Goal: Transaction & Acquisition: Purchase product/service

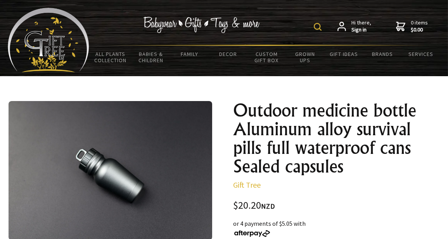
scroll to position [80, 0]
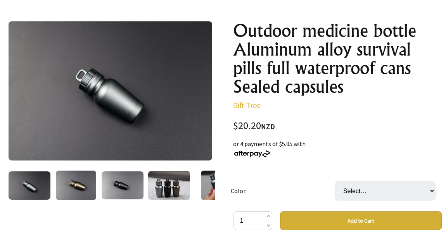
click at [85, 184] on img at bounding box center [76, 185] width 40 height 30
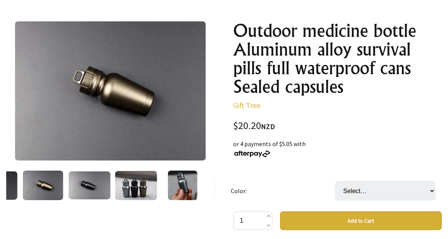
click at [99, 188] on img at bounding box center [90, 185] width 42 height 28
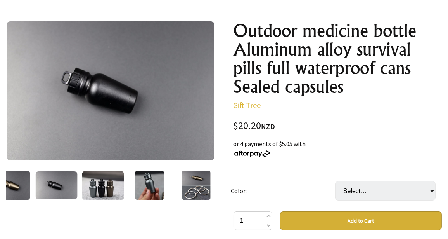
click at [103, 182] on img at bounding box center [103, 185] width 42 height 29
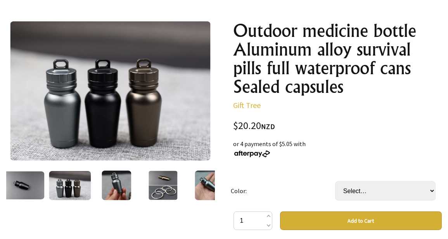
click at [122, 180] on img at bounding box center [117, 185] width 30 height 30
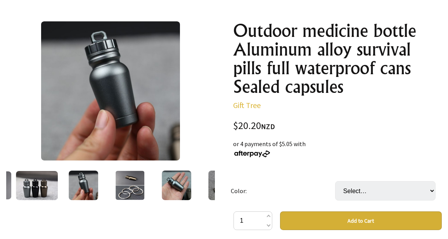
click at [144, 179] on img at bounding box center [130, 185] width 30 height 30
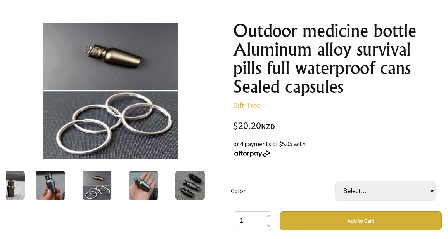
click at [136, 184] on img at bounding box center [144, 185] width 30 height 30
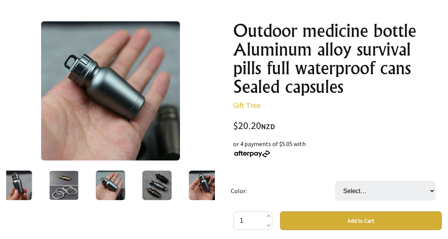
click at [151, 182] on img at bounding box center [158, 185] width 30 height 30
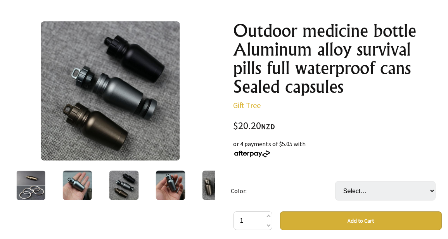
click at [166, 181] on img at bounding box center [171, 185] width 30 height 30
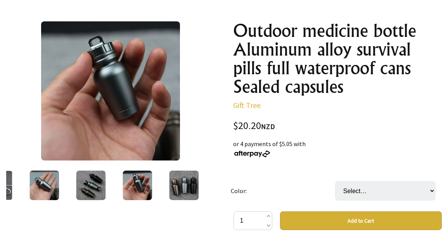
click at [183, 182] on img at bounding box center [184, 185] width 30 height 30
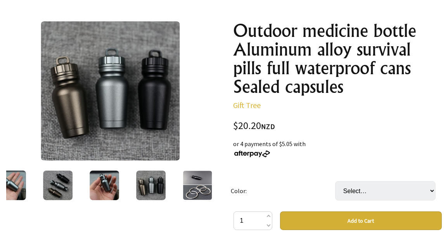
click at [183, 182] on img at bounding box center [198, 185] width 30 height 30
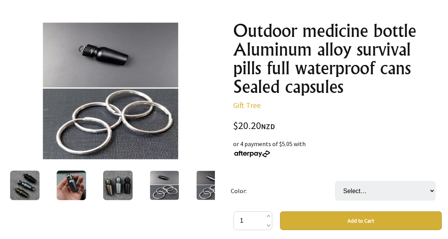
scroll to position [0, 0]
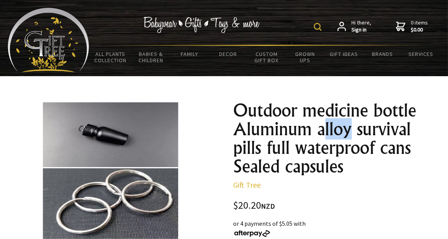
drag, startPoint x: 350, startPoint y: 129, endPoint x: 322, endPoint y: 130, distance: 28.4
click at [322, 130] on h1 "Outdoor medicine bottle Aluminum alloy survival pills full waterproof cans Seal…" at bounding box center [338, 138] width 209 height 75
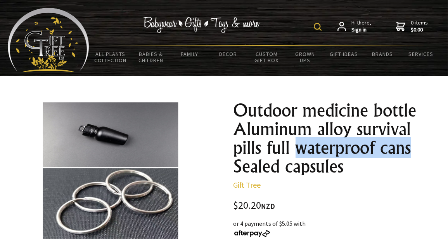
drag, startPoint x: 297, startPoint y: 153, endPoint x: 414, endPoint y: 149, distance: 117.3
click at [414, 149] on h1 "Outdoor medicine bottle Aluminum alloy survival pills full waterproof cans Seal…" at bounding box center [338, 138] width 209 height 75
copy h1 "waterproof cans"
click at [318, 29] on img at bounding box center [318, 27] width 8 height 8
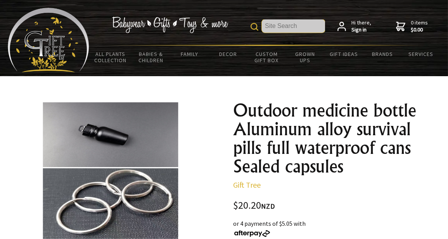
click at [278, 25] on input "text" at bounding box center [293, 25] width 63 height 13
paste input "waterproof cans"
type input "waterproof cans"
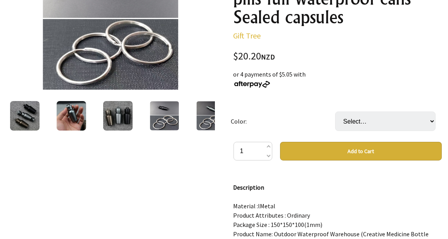
scroll to position [234, 0]
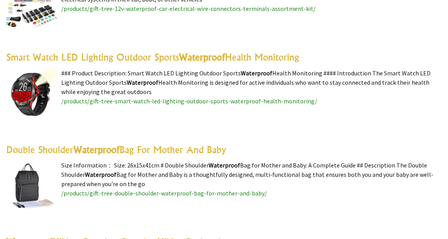
scroll to position [1710, 0]
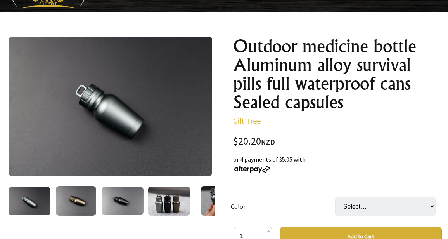
click at [204, 200] on img at bounding box center [216, 201] width 30 height 30
